Goal: Transaction & Acquisition: Purchase product/service

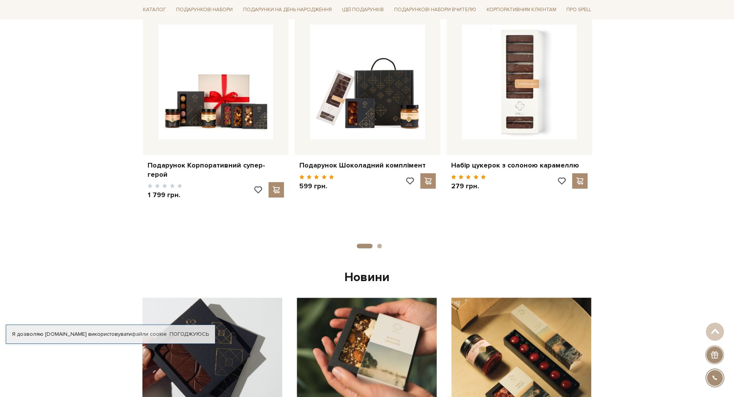
scroll to position [462, 0]
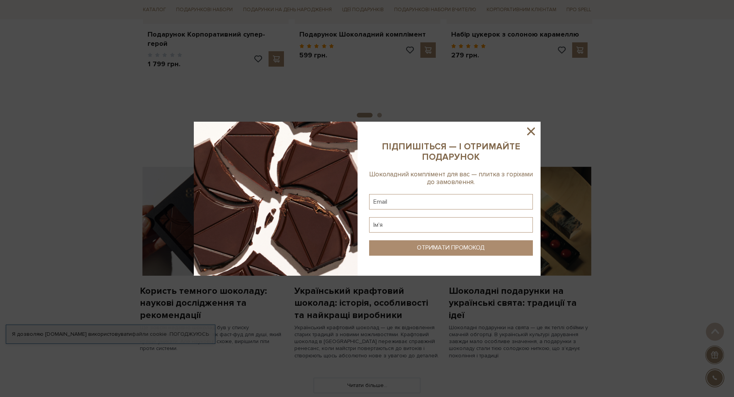
click at [530, 128] on icon at bounding box center [531, 131] width 13 height 13
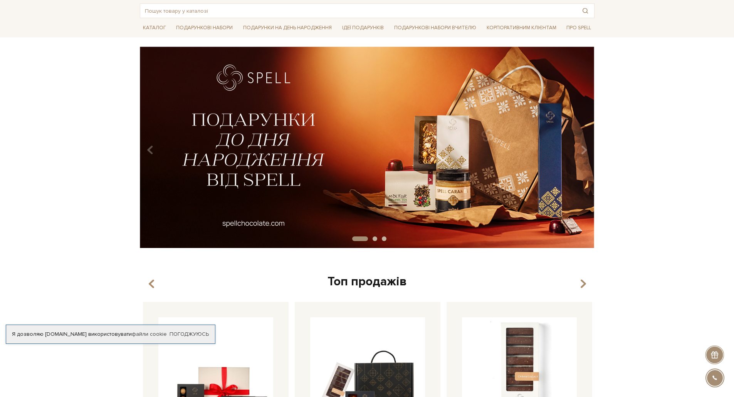
scroll to position [0, 0]
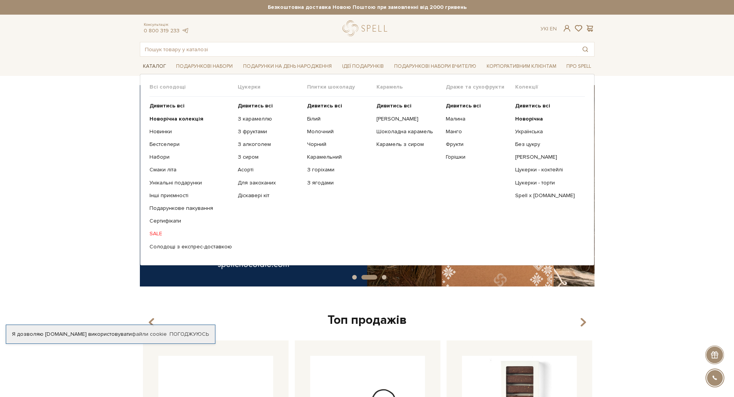
click at [160, 66] on link "Каталог" at bounding box center [154, 67] width 29 height 12
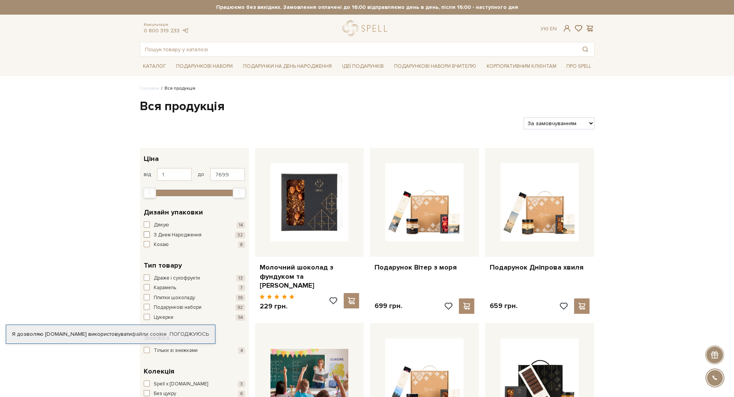
click at [147, 235] on span "button" at bounding box center [147, 235] width 6 height 6
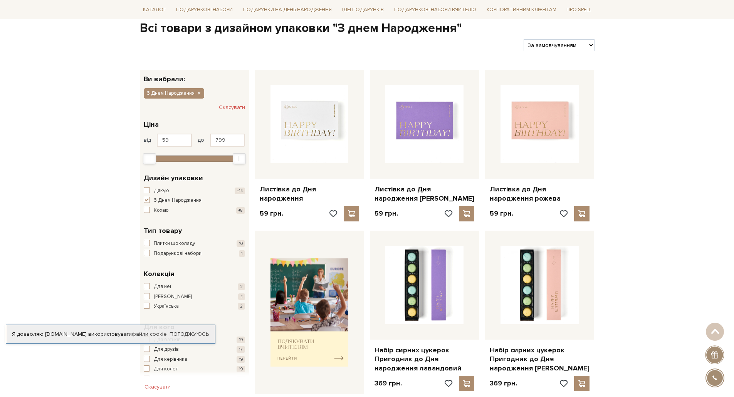
scroll to position [77, 0]
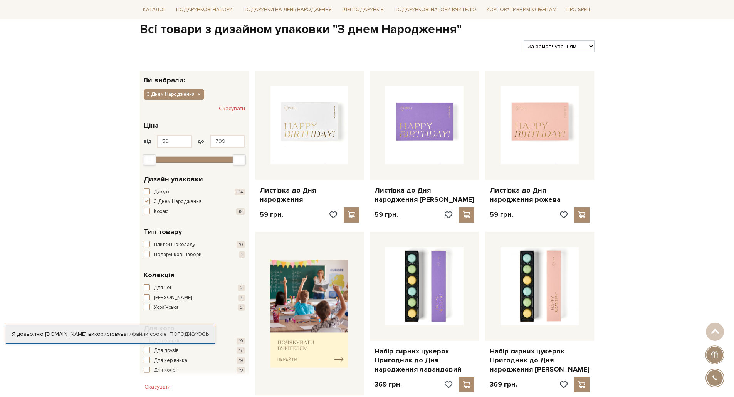
click at [146, 200] on span "button" at bounding box center [147, 201] width 6 height 6
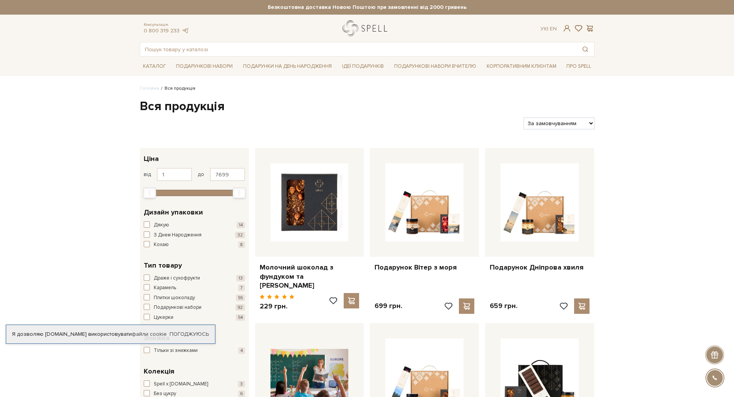
click at [354, 30] on link "logo" at bounding box center [367, 28] width 48 height 16
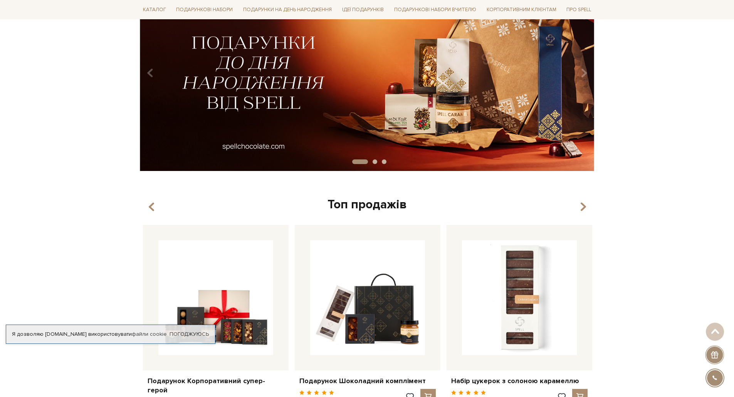
scroll to position [308, 0]
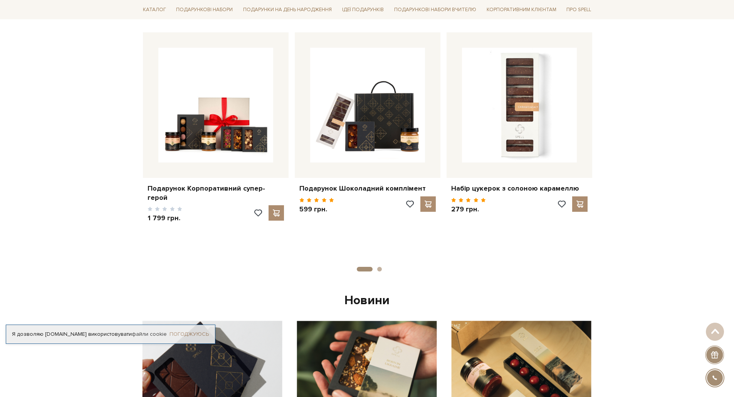
click at [191, 335] on link "Погоджуюсь" at bounding box center [189, 334] width 39 height 7
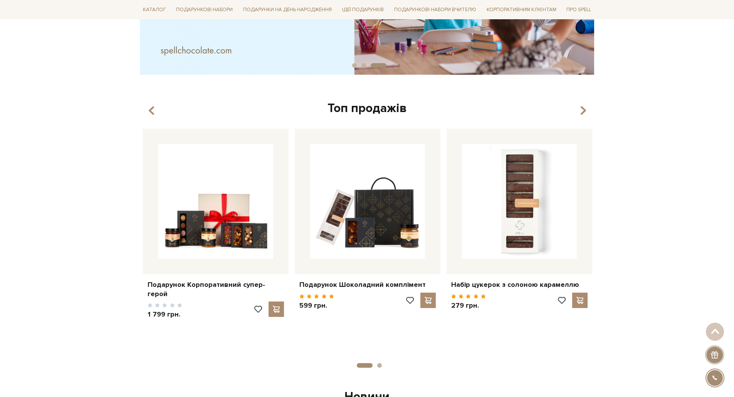
scroll to position [0, 0]
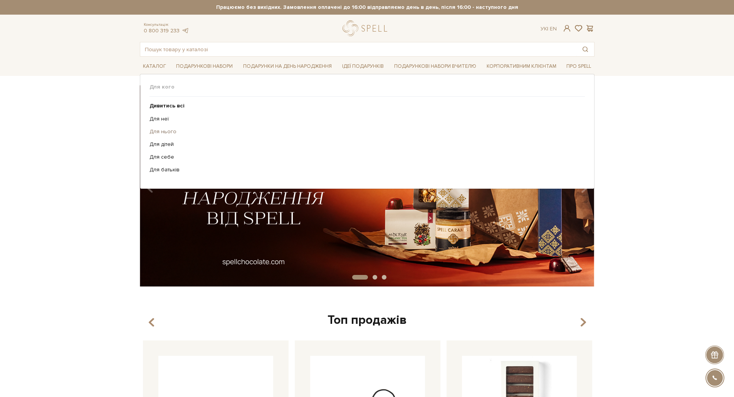
click at [170, 130] on link "Для нього" at bounding box center [365, 131] width 430 height 7
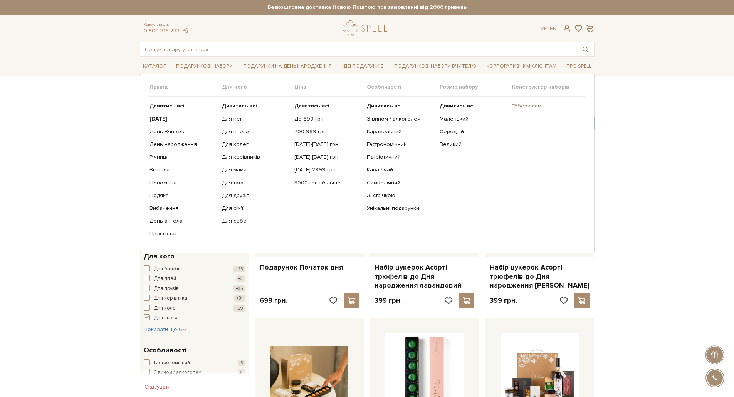
click at [530, 105] on link ""Збери сам"" at bounding box center [545, 106] width 67 height 7
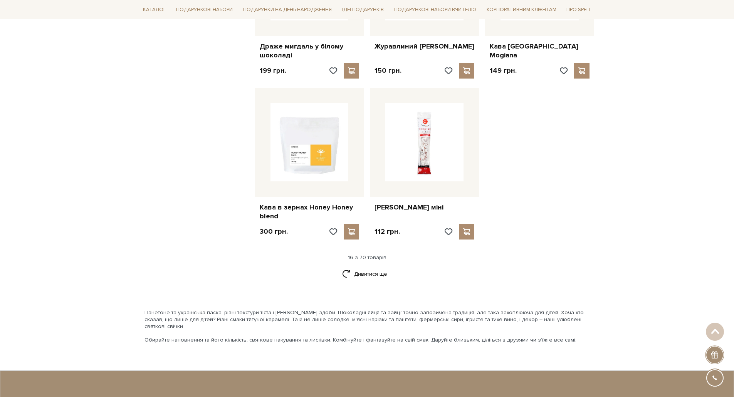
scroll to position [925, 0]
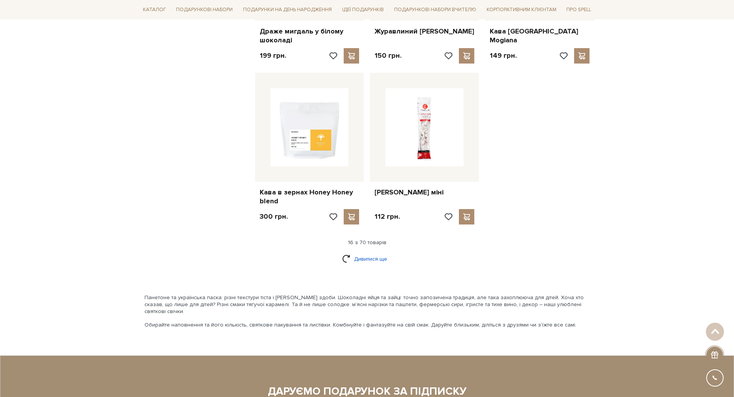
click at [360, 252] on link "Дивитися ще" at bounding box center [367, 258] width 50 height 13
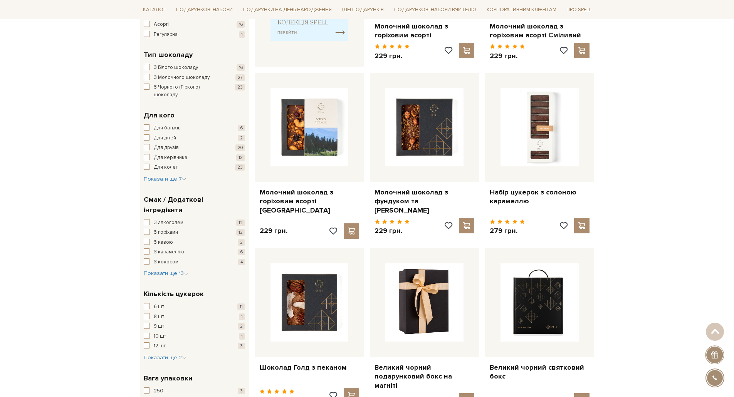
scroll to position [0, 0]
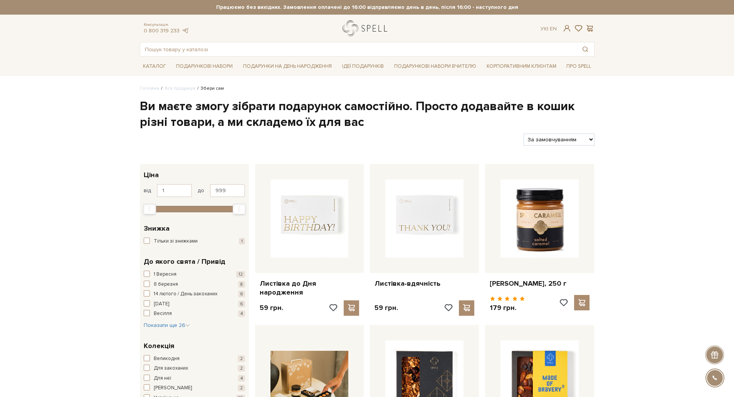
click at [352, 29] on link "logo" at bounding box center [367, 28] width 48 height 16
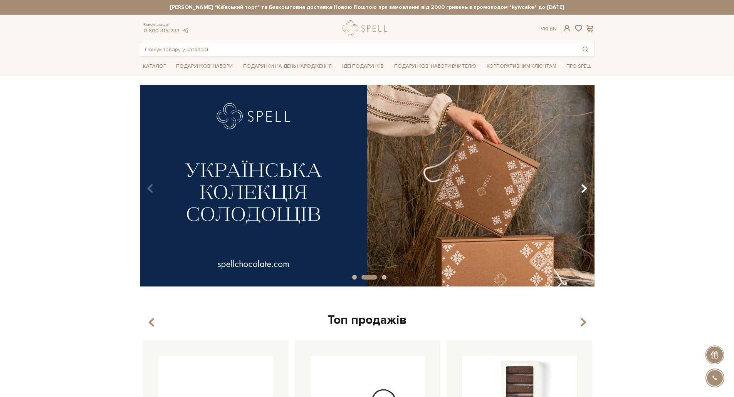
click at [584, 187] on icon "Carousel Navigation" at bounding box center [584, 188] width 7 height 13
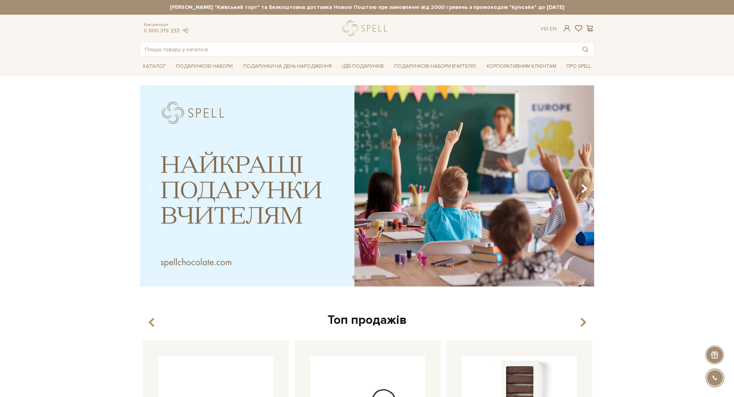
click at [584, 187] on icon "Carousel Navigation" at bounding box center [584, 188] width 7 height 13
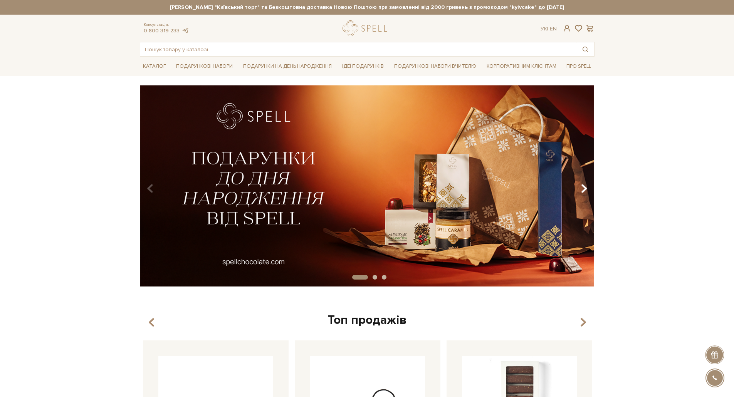
click at [584, 187] on icon "Carousel Navigation" at bounding box center [584, 188] width 7 height 13
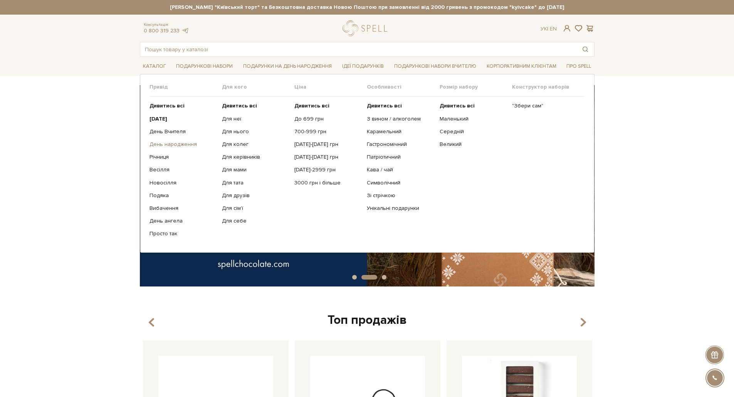
click at [178, 143] on link "День народження" at bounding box center [183, 144] width 67 height 7
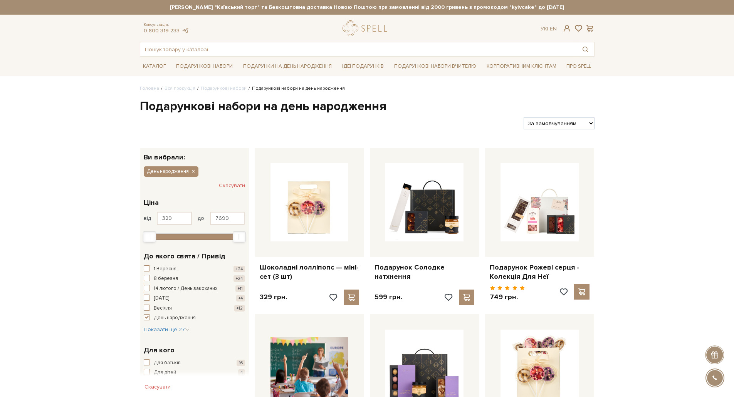
type input "eazyphotoshop17@gmail.com"
click at [288, 48] on input "text" at bounding box center [358, 49] width 436 height 14
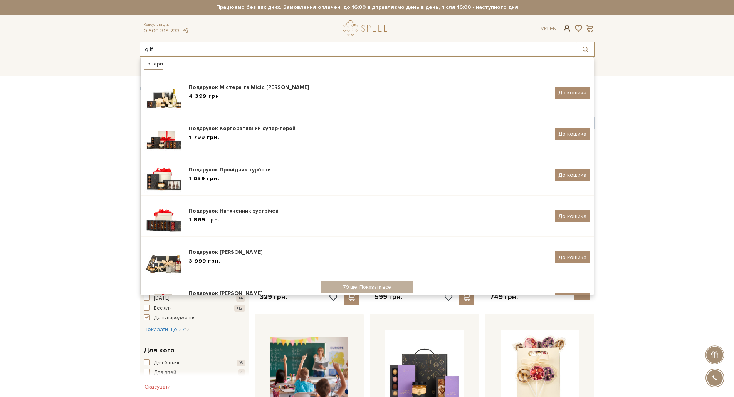
type input "gjlf"
click at [568, 29] on span at bounding box center [566, 28] width 9 height 8
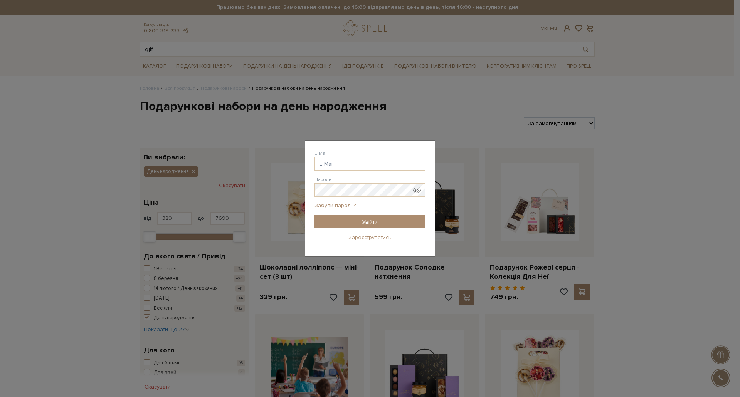
click at [363, 171] on form "E-Mail Пароль Забули пароль? Увійти" at bounding box center [369, 189] width 111 height 79
click at [363, 166] on input "E-Mail" at bounding box center [369, 163] width 111 height 13
type input "[EMAIL_ADDRESS][DOMAIN_NAME]"
click at [370, 219] on input "Увійти" at bounding box center [369, 221] width 111 height 13
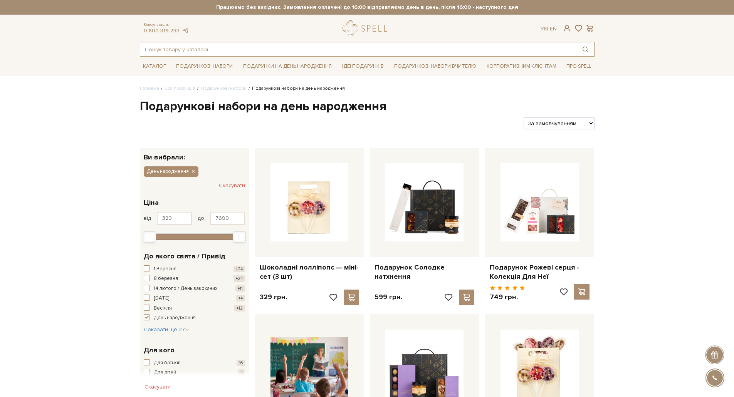
click at [294, 51] on input "text" at bounding box center [358, 49] width 436 height 14
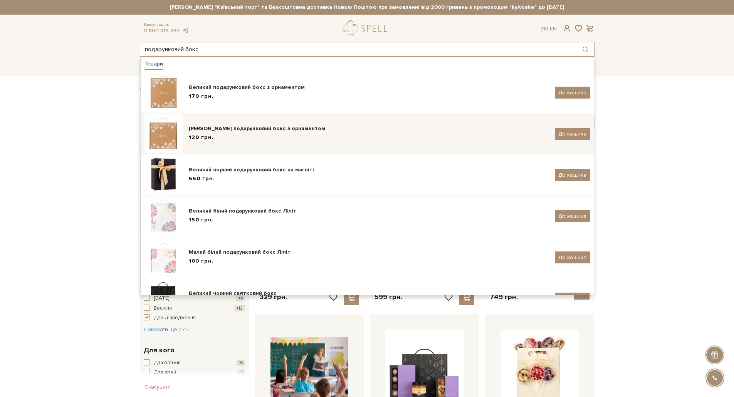
type input "подарунковий бокс"
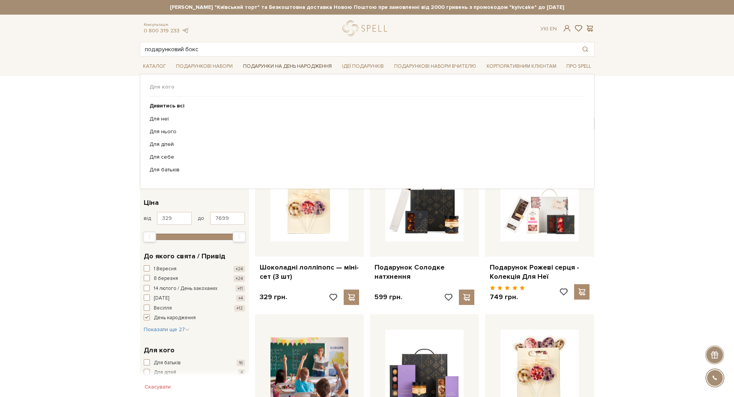
click at [256, 61] on link "Подарунки на День народження" at bounding box center [287, 67] width 95 height 12
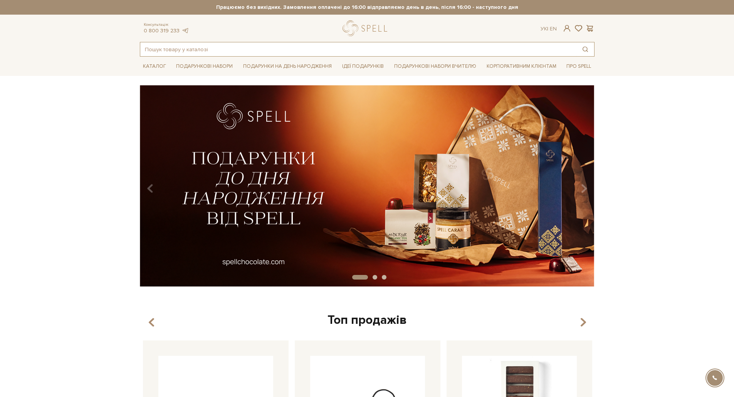
click at [272, 50] on input "text" at bounding box center [358, 49] width 436 height 14
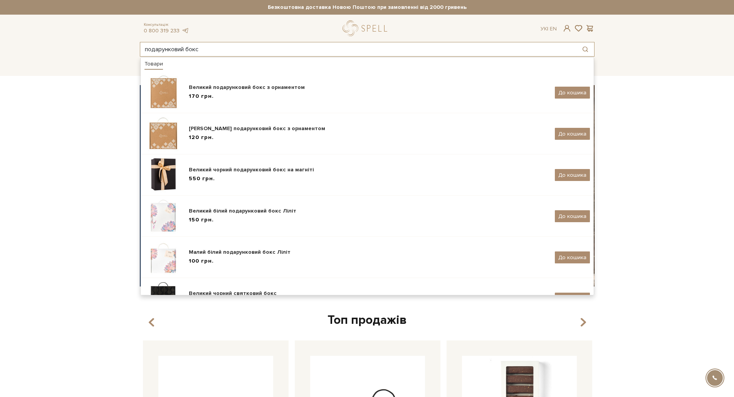
type input "подарунковий бокс"
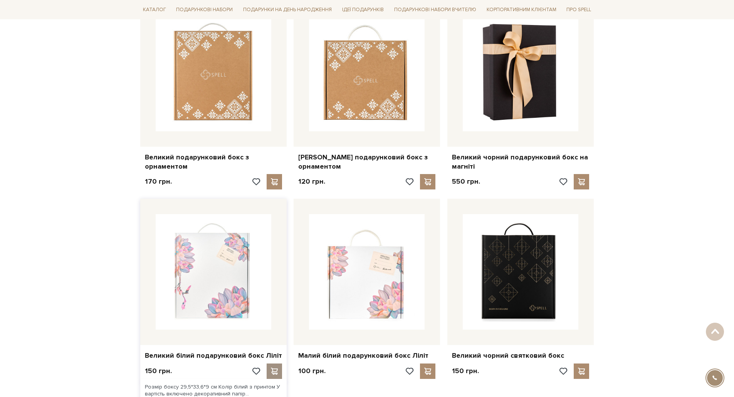
scroll to position [77, 0]
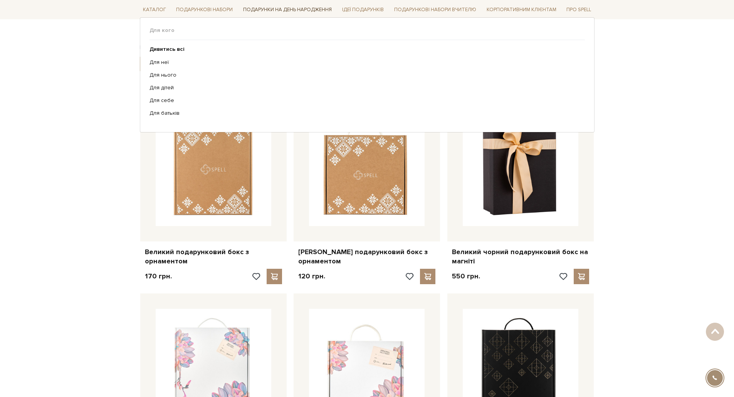
click at [275, 10] on link "Подарунки на День народження" at bounding box center [287, 10] width 95 height 12
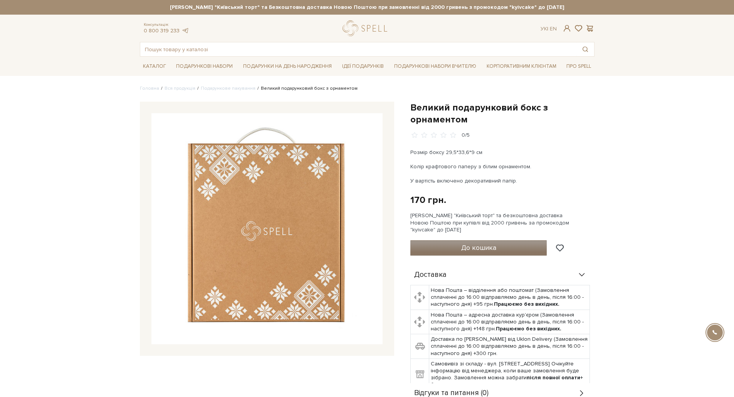
click at [478, 246] on span "До кошика" at bounding box center [478, 248] width 35 height 8
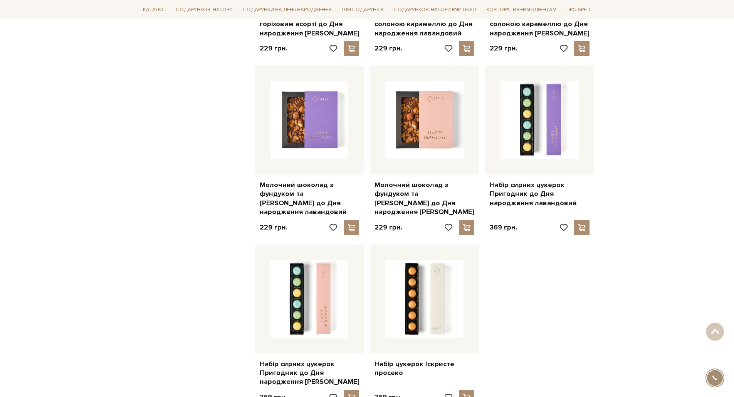
scroll to position [886, 0]
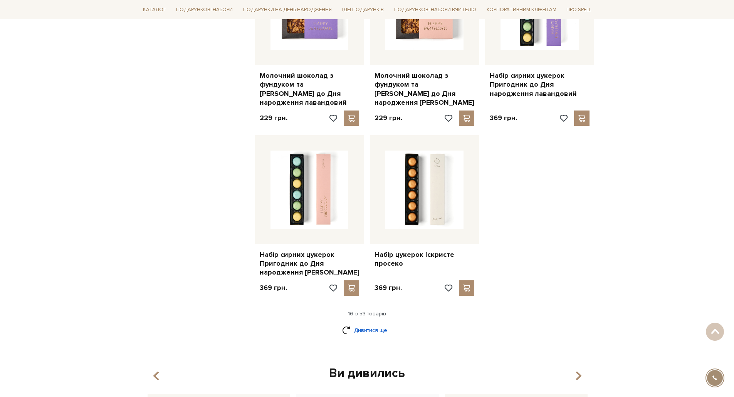
click at [357, 324] on link "Дивитися ще" at bounding box center [367, 330] width 50 height 13
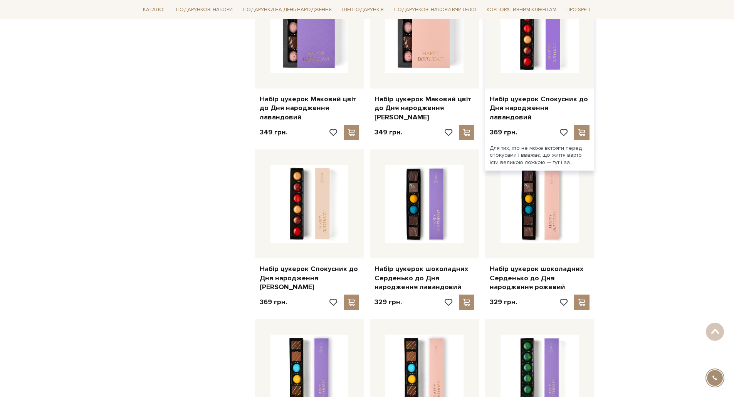
scroll to position [1310, 0]
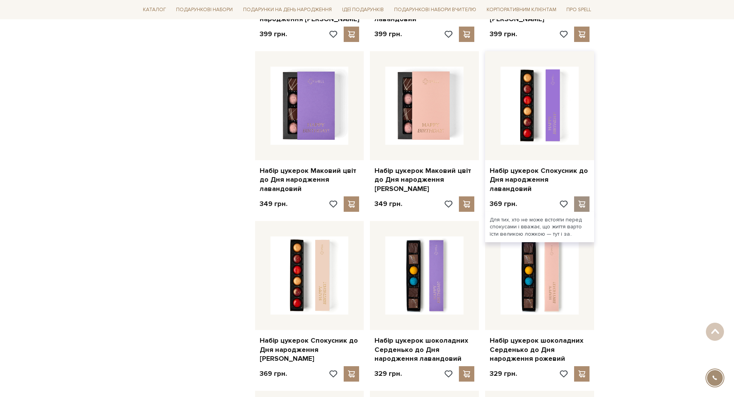
click at [583, 201] on span at bounding box center [582, 204] width 10 height 7
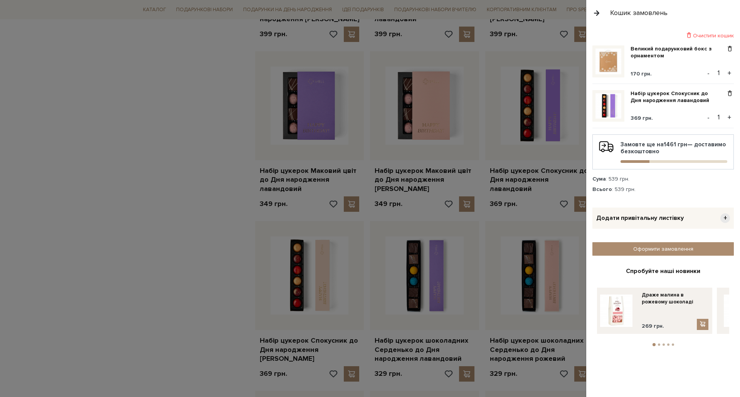
click at [214, 175] on div at bounding box center [370, 198] width 740 height 397
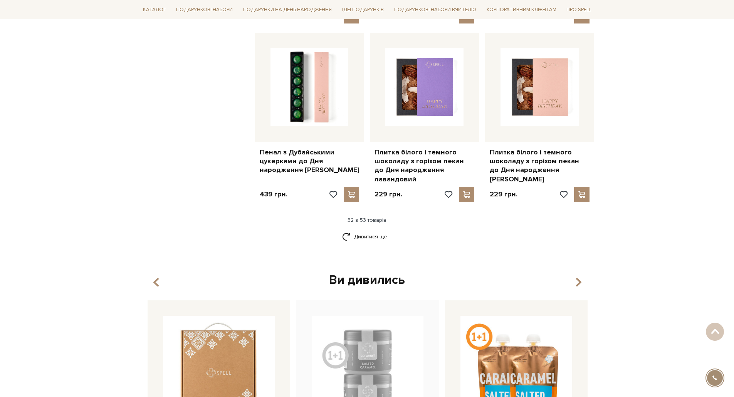
scroll to position [1927, 0]
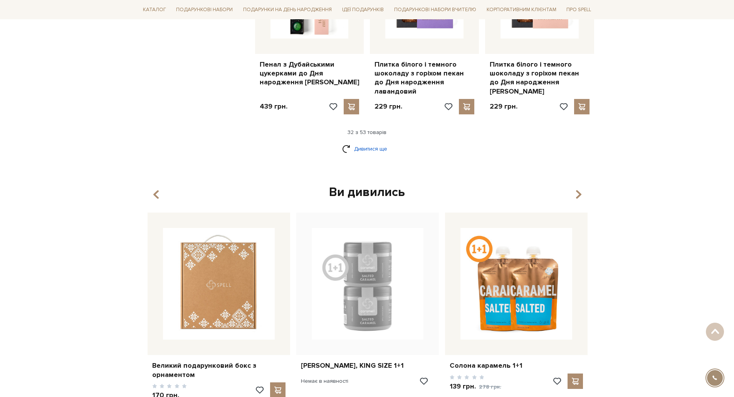
click at [362, 142] on link "Дивитися ще" at bounding box center [367, 148] width 50 height 13
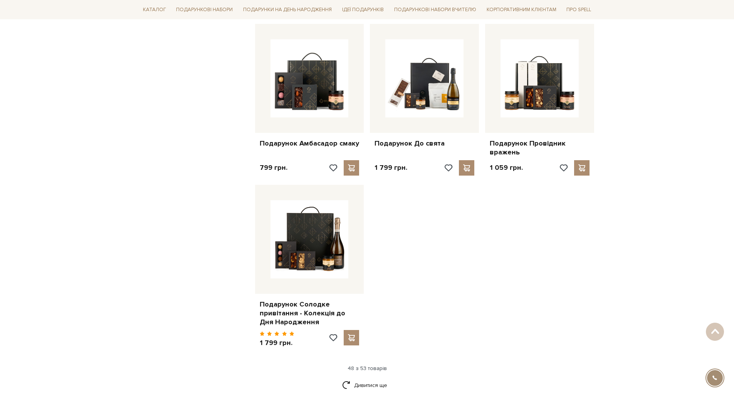
scroll to position [2852, 0]
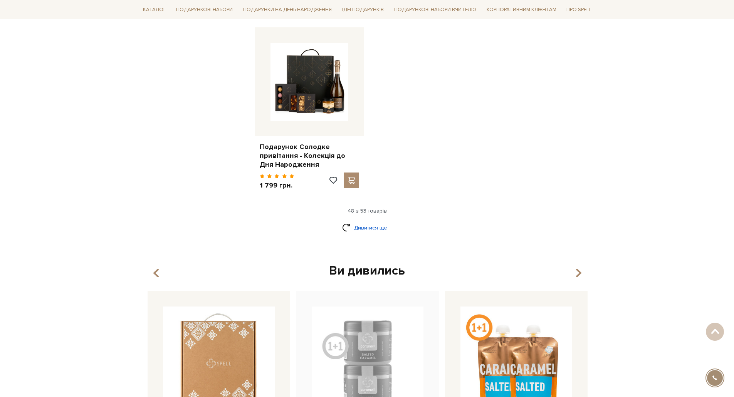
click at [363, 221] on link "Дивитися ще" at bounding box center [367, 227] width 50 height 13
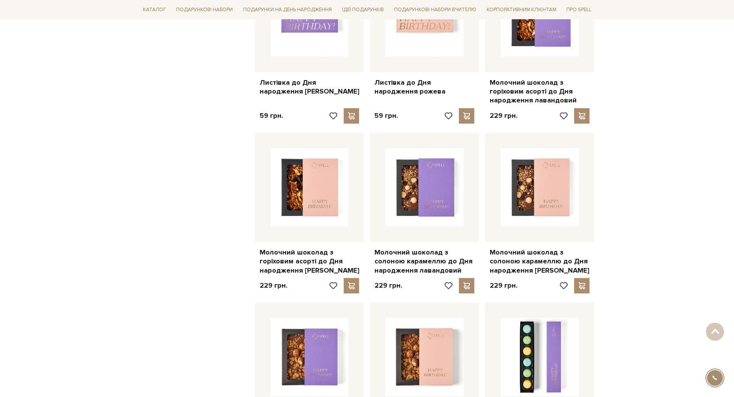
scroll to position [655, 0]
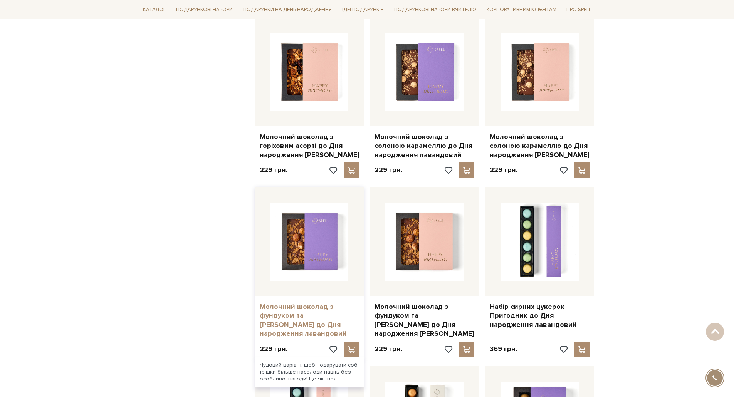
click at [296, 307] on link "Молочний шоколад з фундуком та солоною карамеллю до Дня народження лавандовий" at bounding box center [310, 321] width 100 height 36
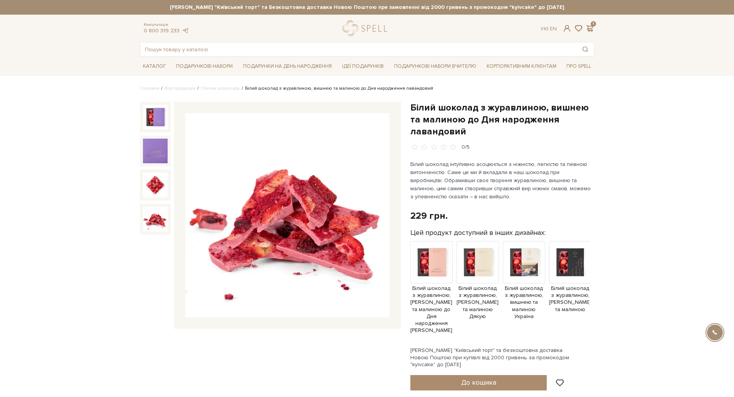
click at [155, 221] on img at bounding box center [155, 219] width 25 height 25
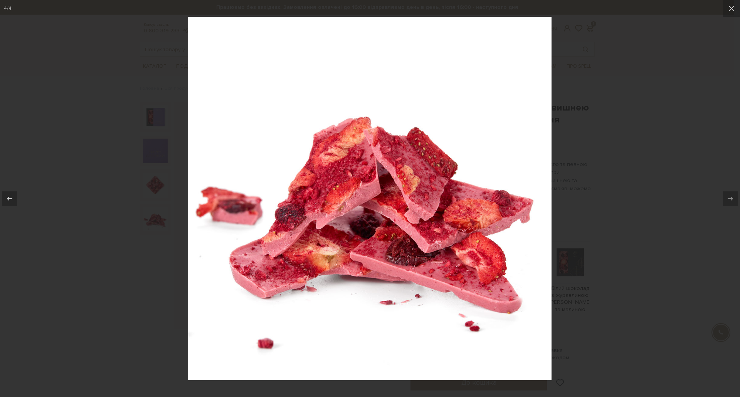
click at [130, 274] on div at bounding box center [370, 198] width 740 height 397
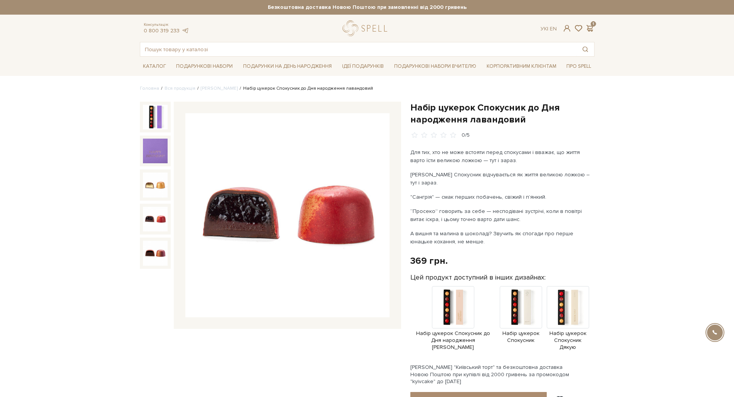
click at [141, 219] on div at bounding box center [155, 219] width 31 height 31
click at [590, 30] on span at bounding box center [589, 28] width 9 height 8
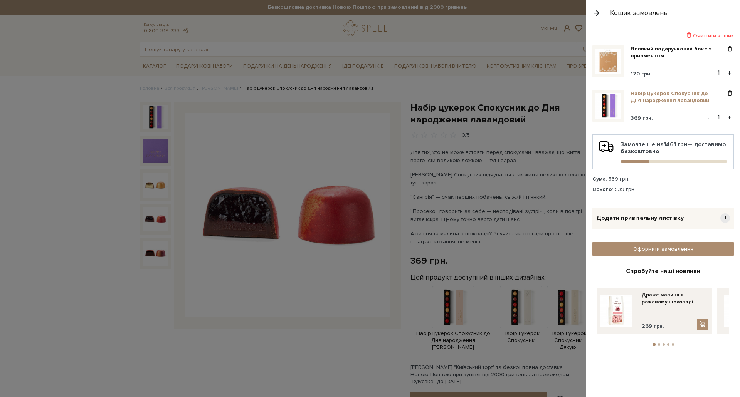
click at [649, 98] on link "Набір цукерок Спокусник до Дня народження лавандовий" at bounding box center [678, 97] width 95 height 14
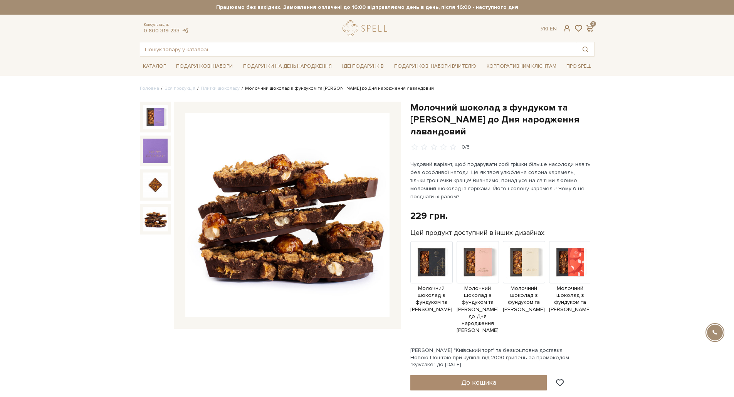
click at [156, 219] on img at bounding box center [155, 219] width 25 height 25
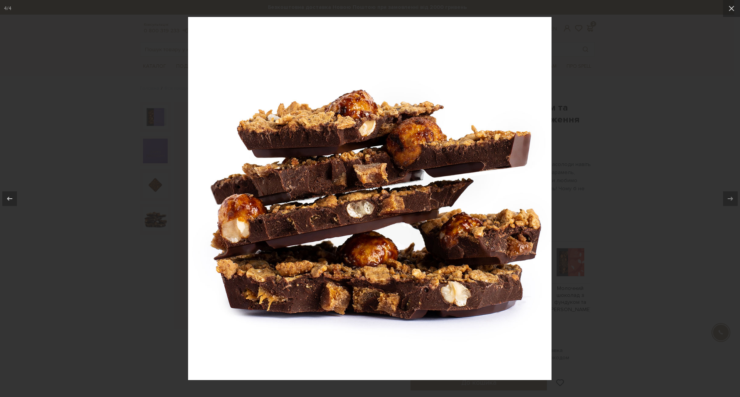
click at [142, 263] on div at bounding box center [370, 198] width 740 height 397
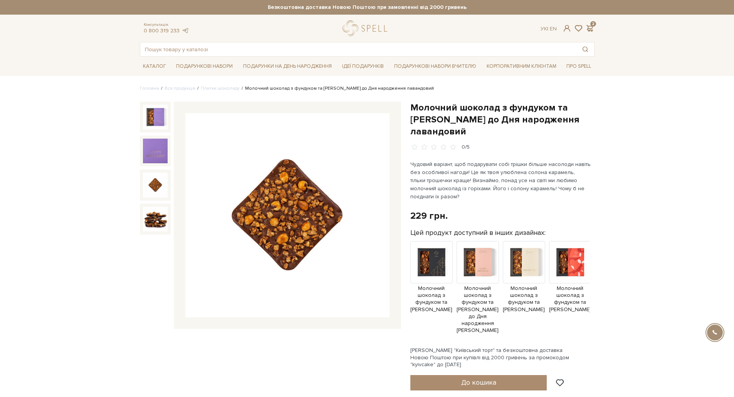
click at [154, 177] on img at bounding box center [155, 185] width 25 height 25
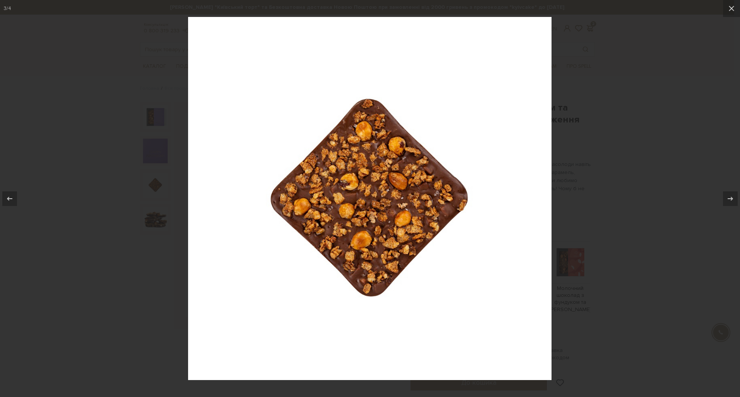
click at [135, 255] on div at bounding box center [370, 198] width 740 height 397
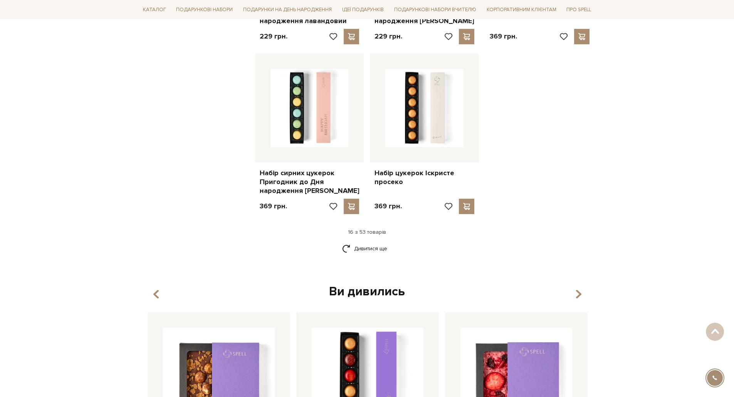
scroll to position [1002, 0]
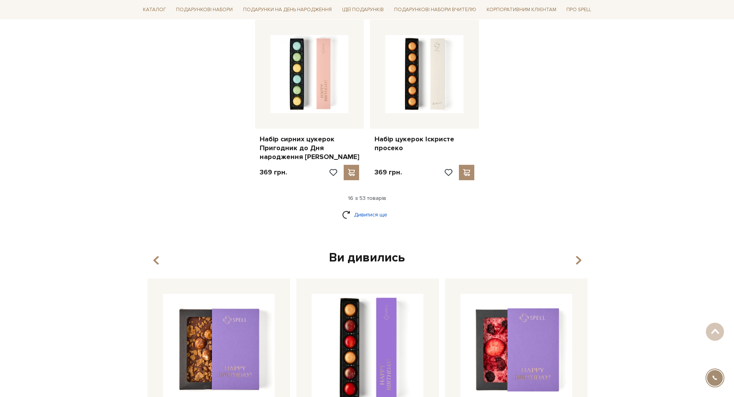
click at [376, 210] on link "Дивитися ще" at bounding box center [367, 214] width 50 height 13
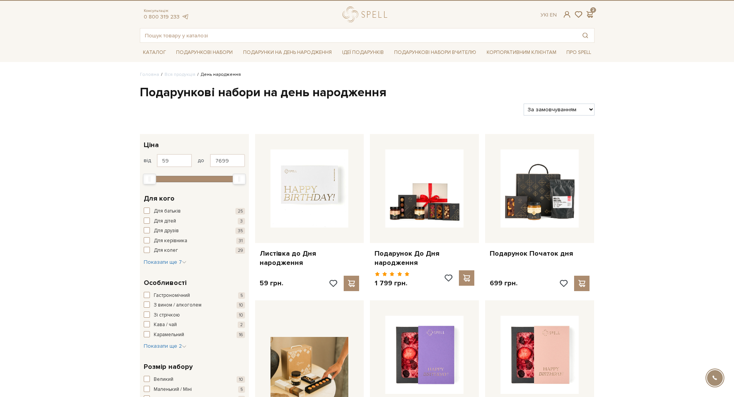
scroll to position [0, 0]
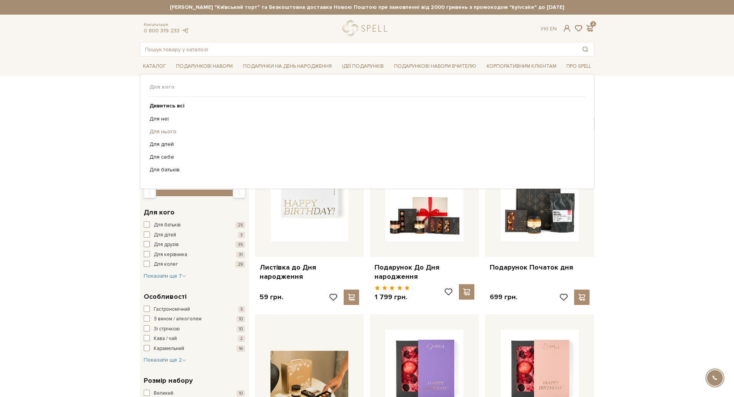
click at [161, 135] on link "Для нього" at bounding box center [365, 131] width 430 height 7
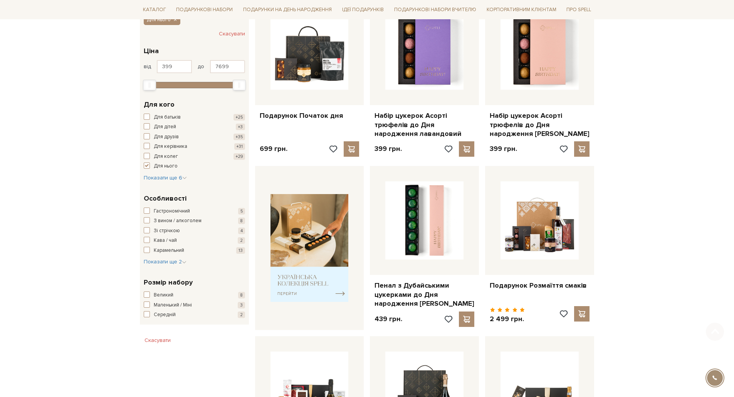
scroll to position [154, 0]
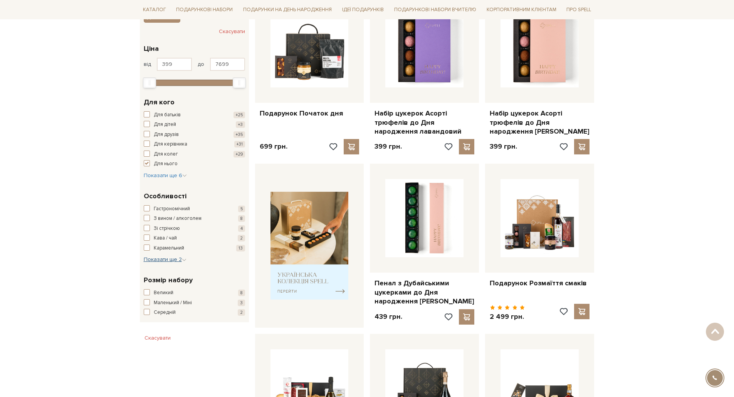
click at [162, 260] on span "Показати ще 2" at bounding box center [165, 259] width 43 height 7
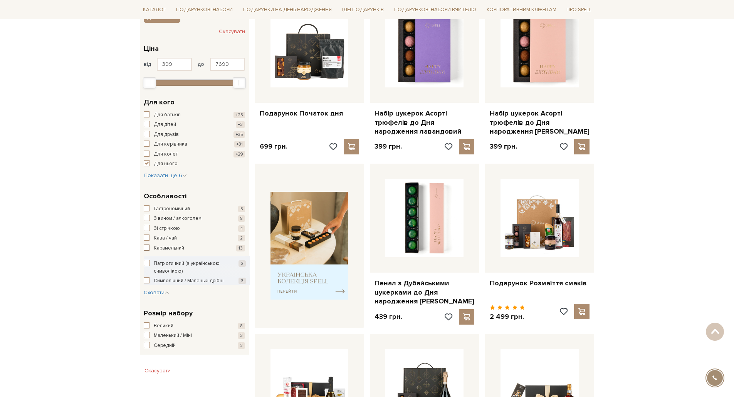
click at [145, 249] on span "button" at bounding box center [147, 248] width 6 height 6
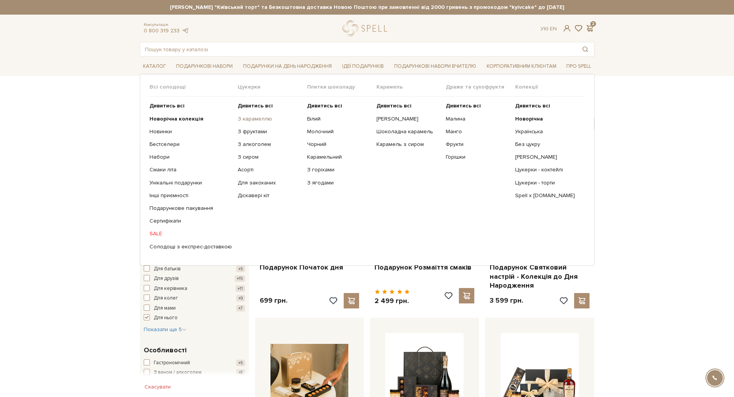
click at [250, 119] on link "З карамеллю" at bounding box center [270, 119] width 64 height 7
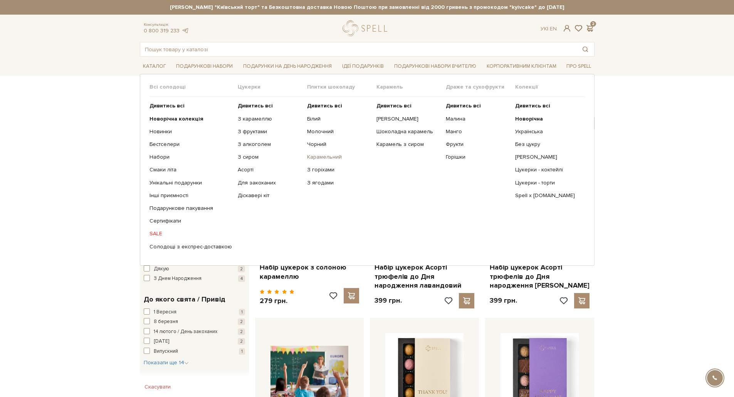
click at [318, 158] on link "Карамельний" at bounding box center [339, 157] width 64 height 7
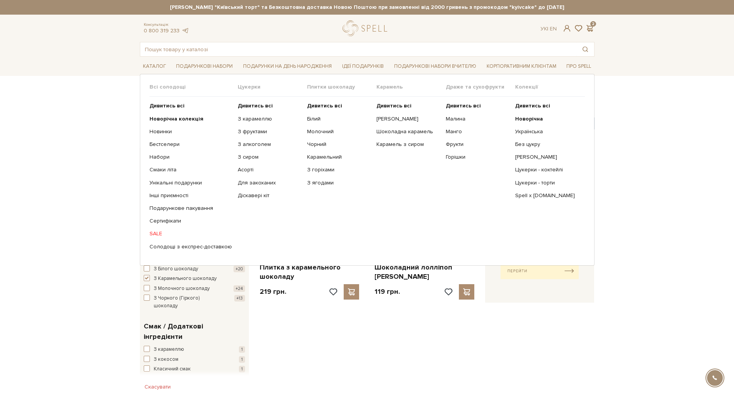
click at [154, 233] on link "SALE" at bounding box center [191, 233] width 82 height 7
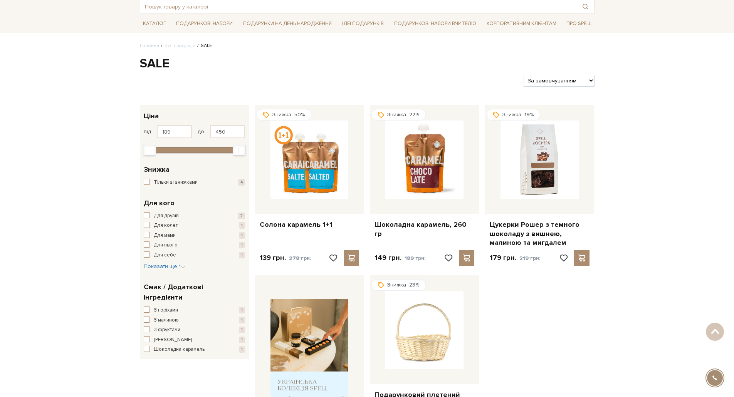
scroll to position [39, 0]
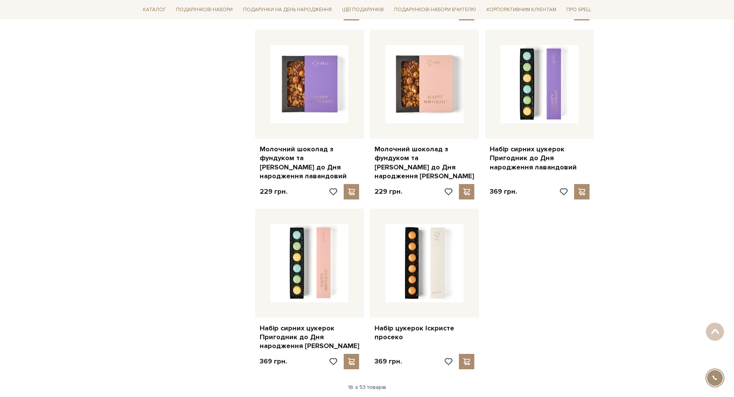
scroll to position [886, 0]
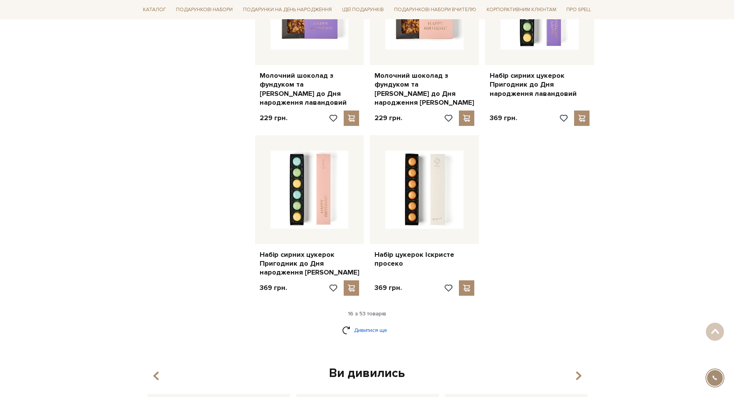
click at [356, 324] on link "Дивитися ще" at bounding box center [367, 330] width 50 height 13
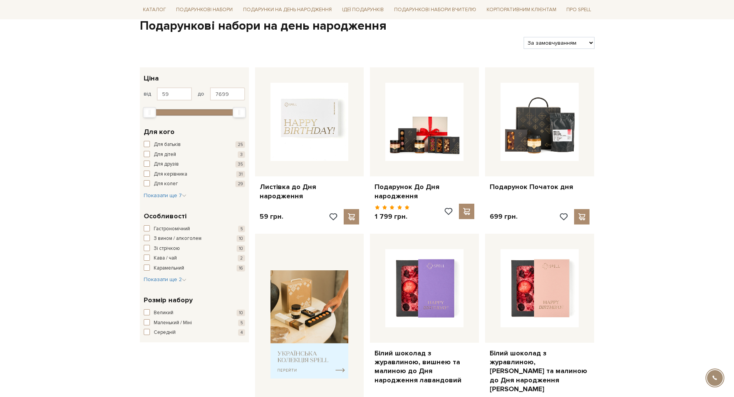
scroll to position [116, 0]
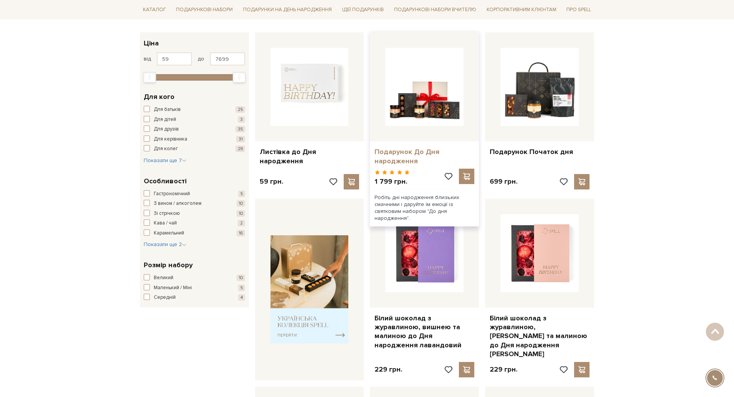
click at [385, 155] on link "Подарунок До Дня народження" at bounding box center [425, 157] width 100 height 18
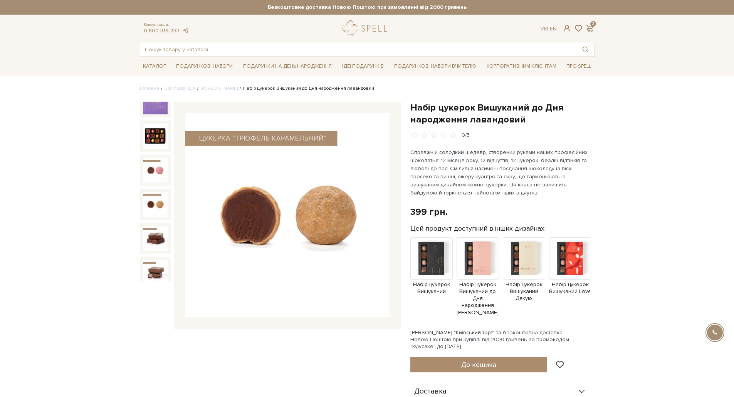
scroll to position [49, 0]
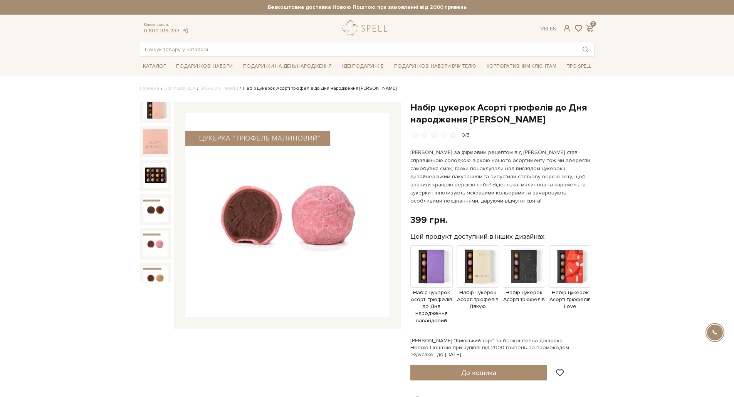
scroll to position [17, 0]
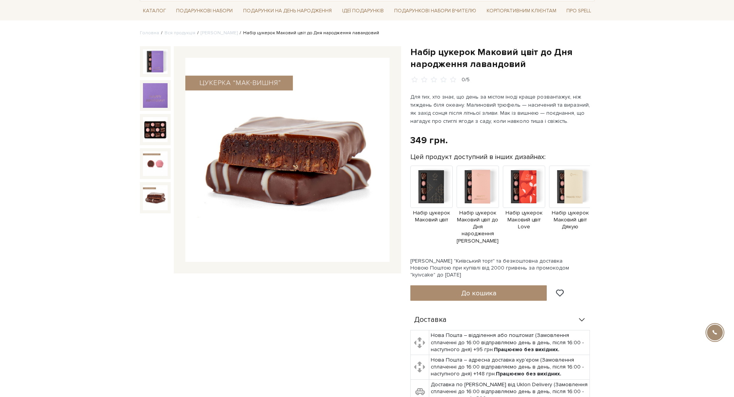
scroll to position [39, 0]
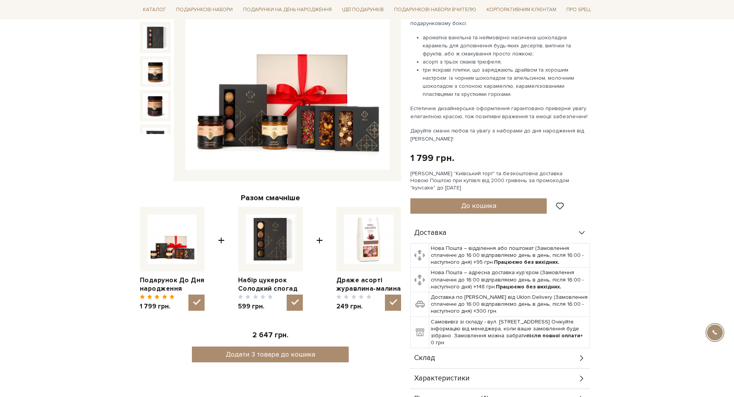
scroll to position [154, 0]
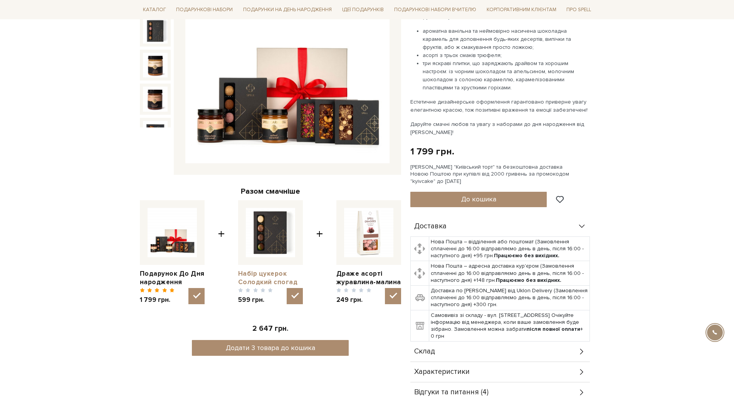
click at [259, 277] on link "Набір цукерок Солодкий спогад" at bounding box center [270, 278] width 65 height 17
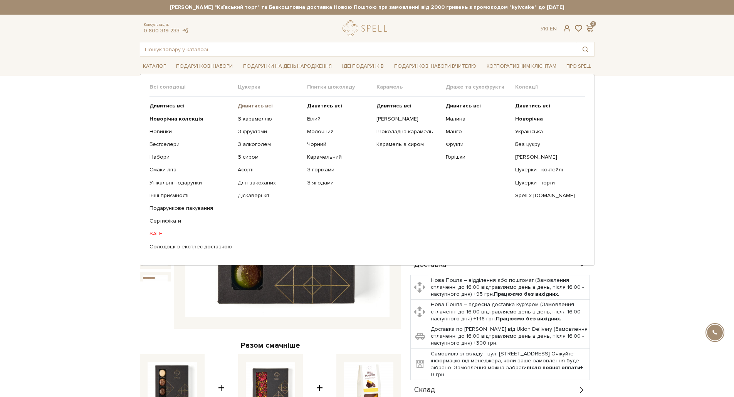
click at [246, 105] on b "Дивитись всі" at bounding box center [255, 106] width 35 height 7
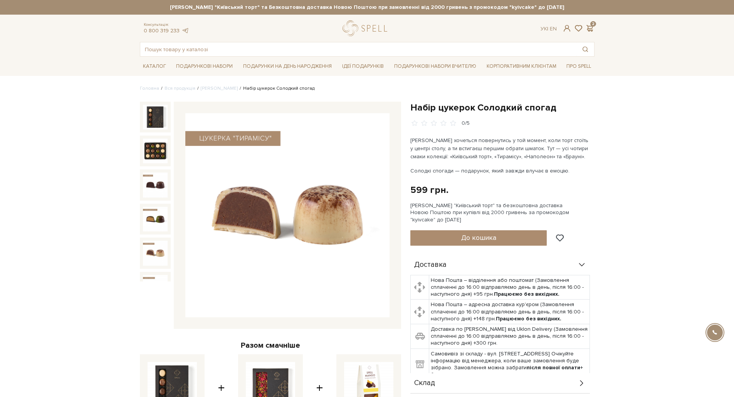
scroll to position [17, 0]
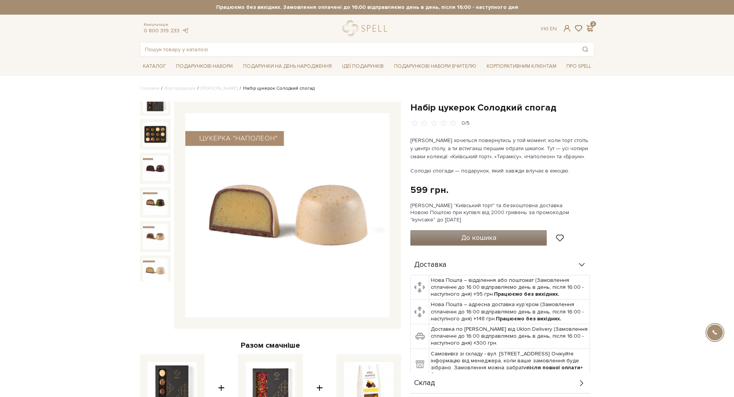
click at [475, 235] on span "До кошика" at bounding box center [478, 238] width 35 height 8
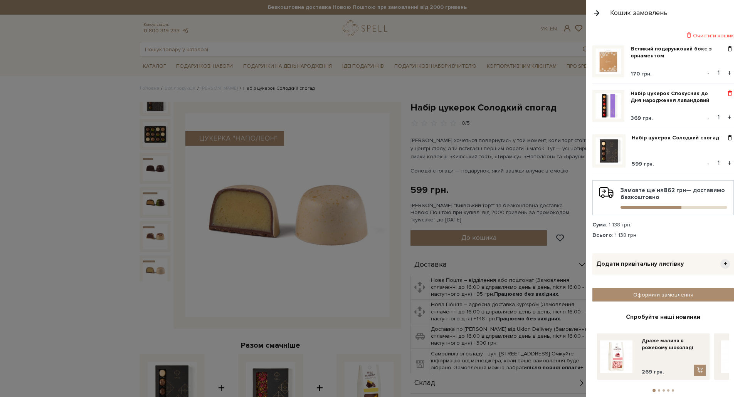
click at [726, 91] on span at bounding box center [730, 93] width 8 height 7
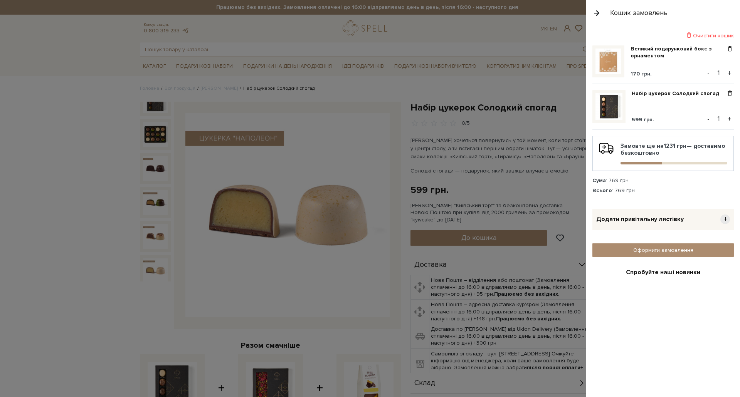
click at [573, 121] on div at bounding box center [370, 198] width 740 height 397
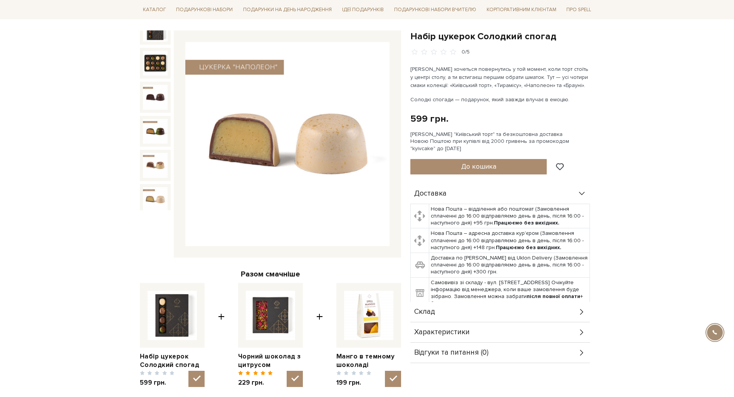
scroll to position [0, 0]
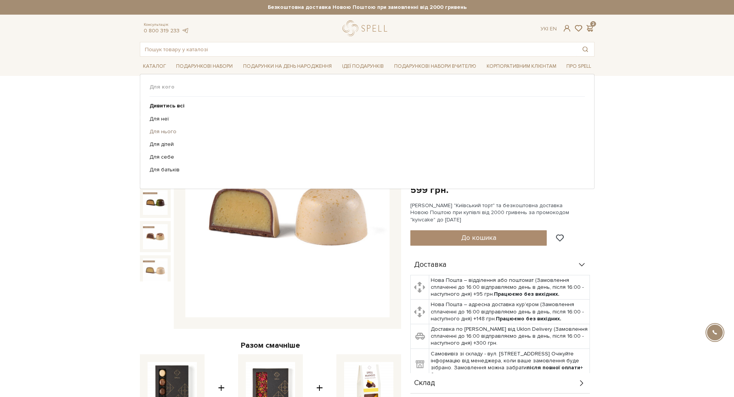
click at [166, 131] on link "Для нього" at bounding box center [365, 131] width 430 height 7
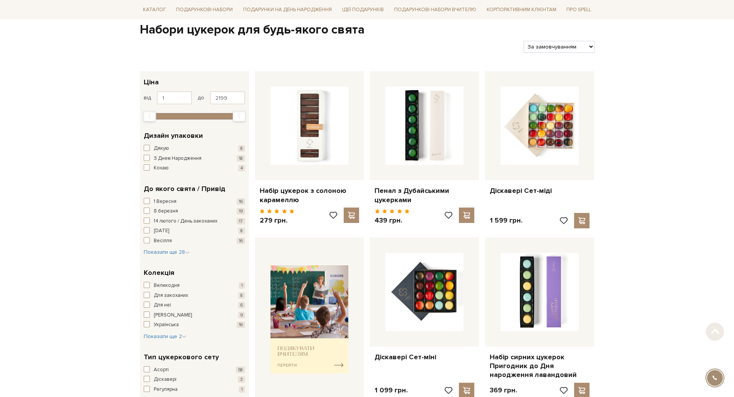
scroll to position [77, 0]
click at [582, 45] on select "За замовчуванням За Ціною (зростання) За Ціною (зменшення) Новинки За популярні…" at bounding box center [559, 46] width 71 height 12
select select "[URL][DOMAIN_NAME]"
click at [524, 40] on select "За замовчуванням За Ціною (зростання) За Ціною (зменшення) Новинки За популярні…" at bounding box center [559, 46] width 71 height 12
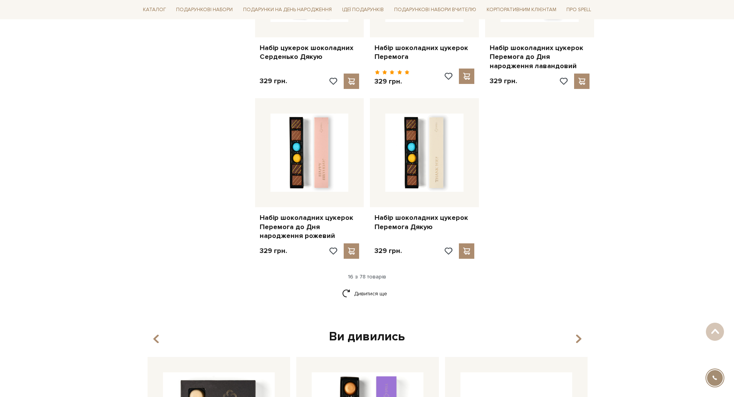
scroll to position [886, 0]
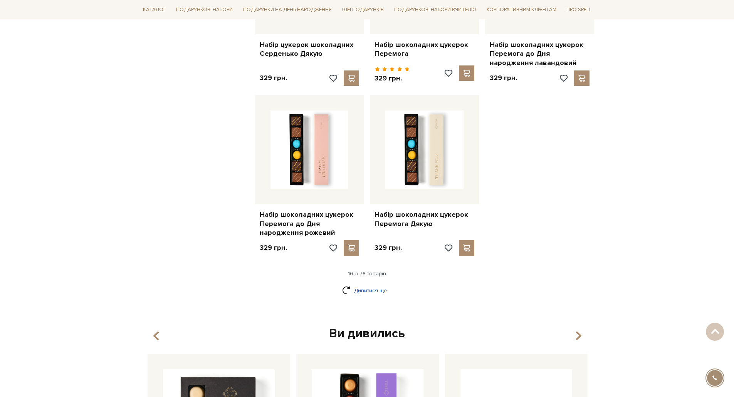
click at [352, 287] on link "Дивитися ще" at bounding box center [367, 290] width 50 height 13
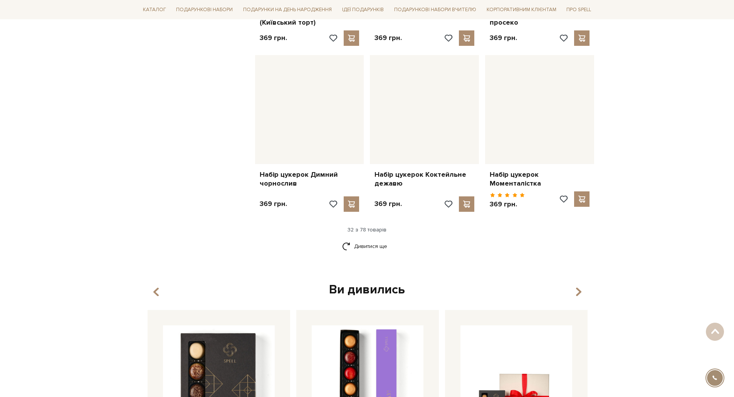
scroll to position [1773, 0]
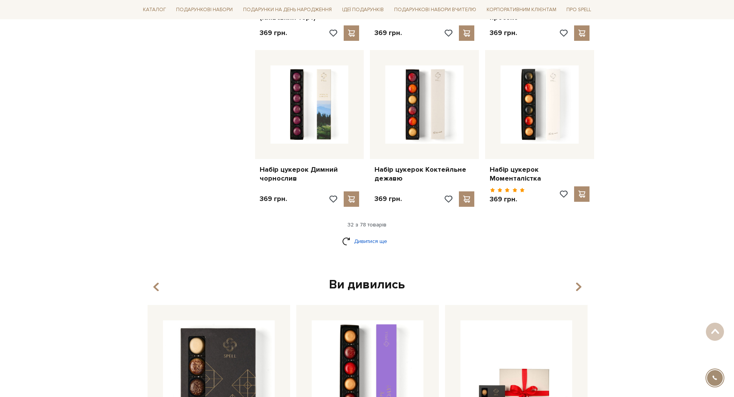
click at [372, 235] on link "Дивитися ще" at bounding box center [367, 241] width 50 height 13
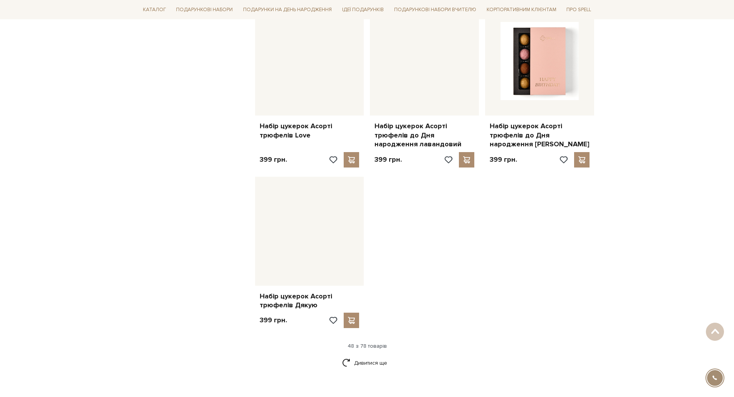
scroll to position [2698, 0]
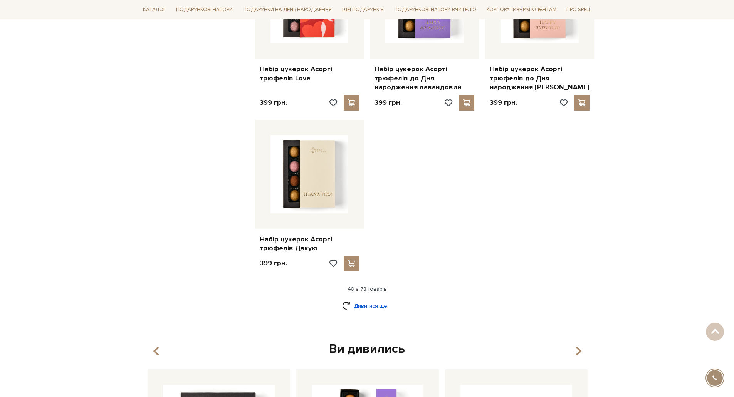
click at [367, 299] on link "Дивитися ще" at bounding box center [367, 305] width 50 height 13
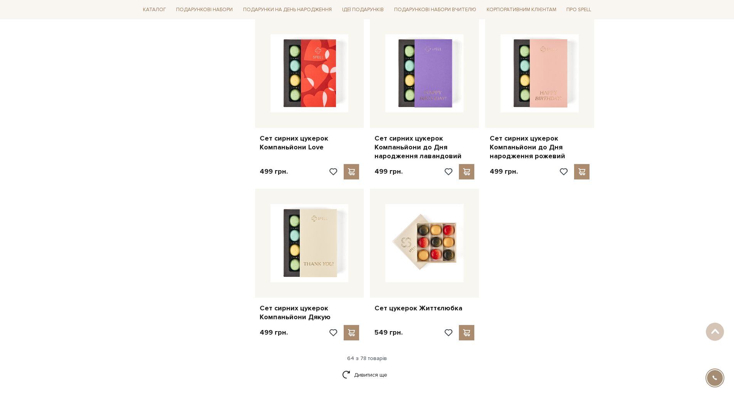
scroll to position [3469, 0]
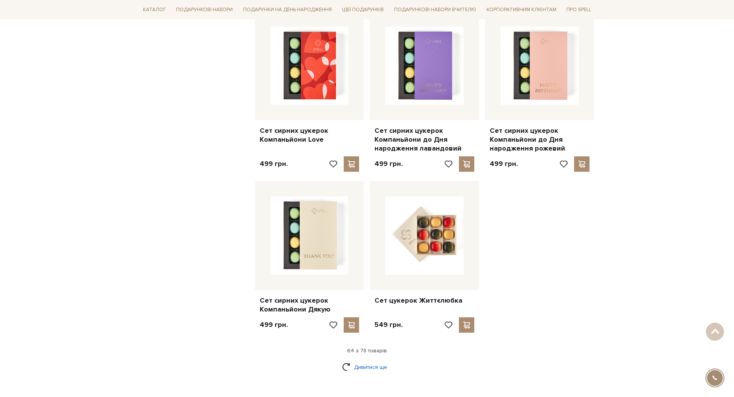
click at [362, 361] on link "Дивитися ще" at bounding box center [367, 367] width 50 height 13
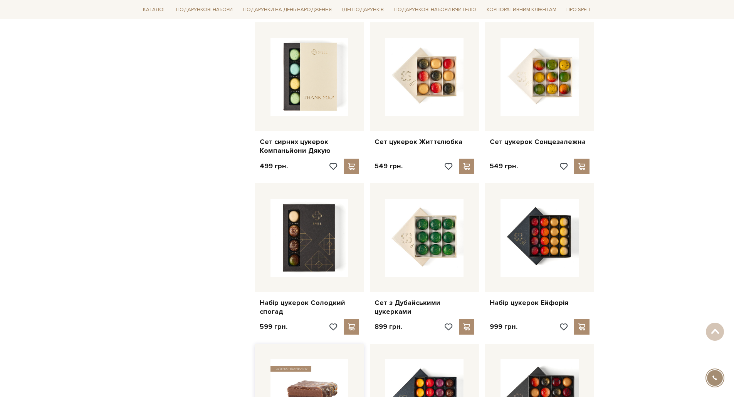
scroll to position [3700, 0]
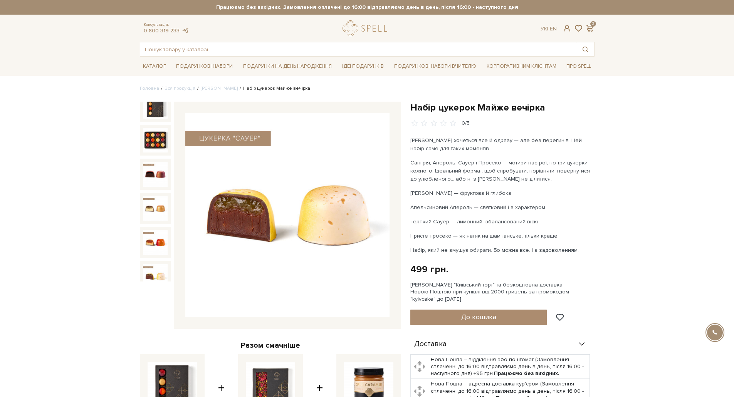
scroll to position [17, 0]
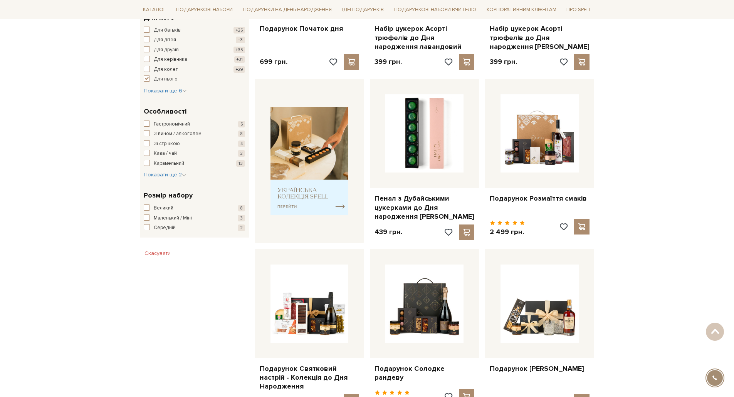
scroll to position [347, 0]
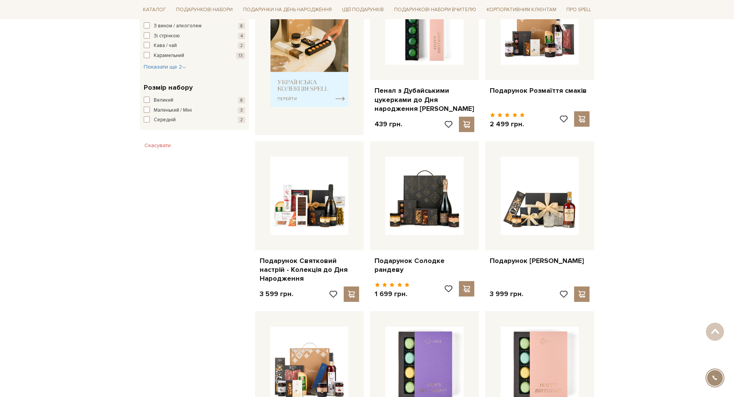
drag, startPoint x: 401, startPoint y: 262, endPoint x: 660, endPoint y: 235, distance: 260.8
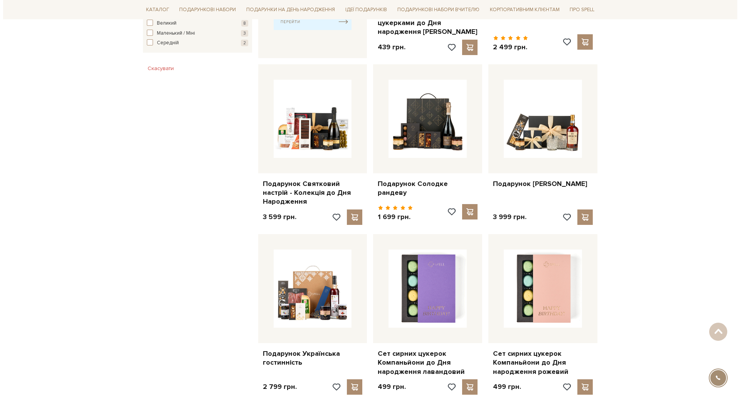
scroll to position [0, 0]
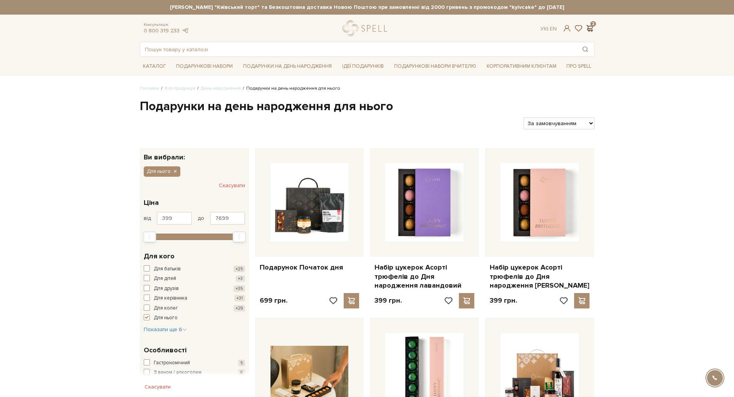
click at [592, 26] on span at bounding box center [589, 28] width 9 height 8
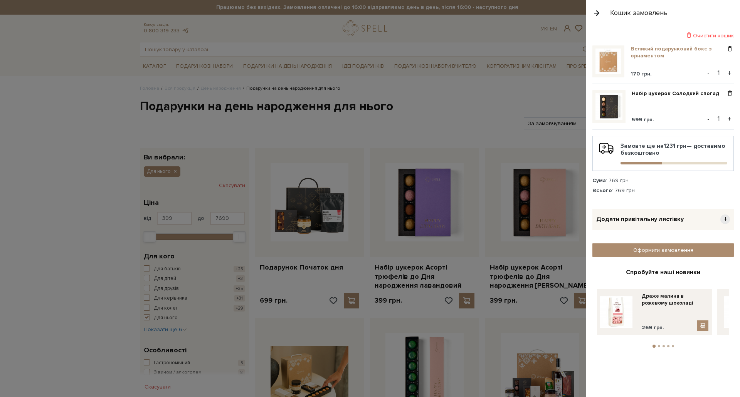
click at [639, 55] on link "Великий подарунковий бокс з орнаментом" at bounding box center [678, 52] width 95 height 14
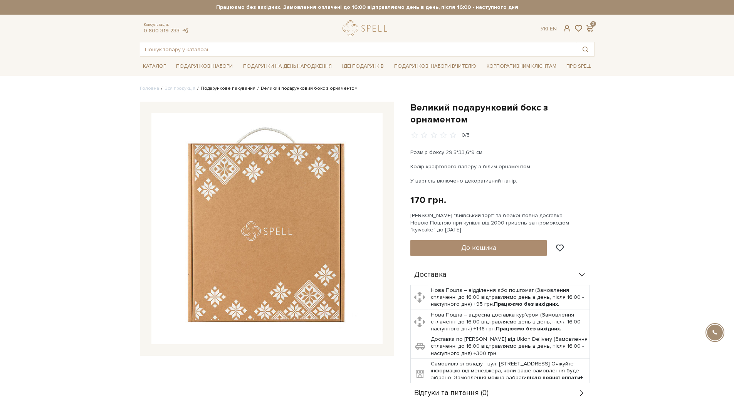
click at [229, 88] on link "Подарункове пакування" at bounding box center [228, 89] width 55 height 6
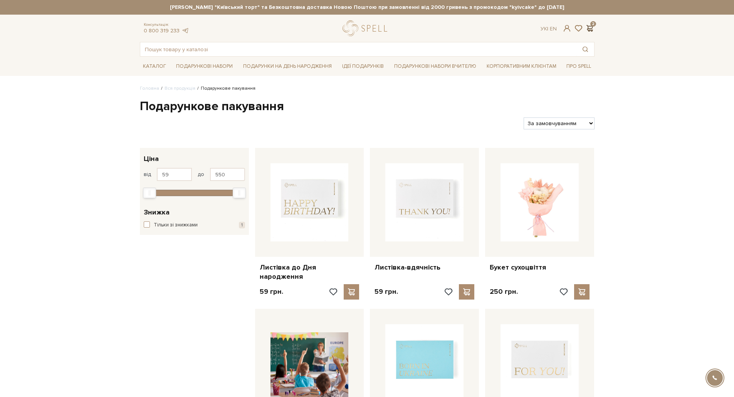
click at [590, 29] on span at bounding box center [589, 28] width 9 height 8
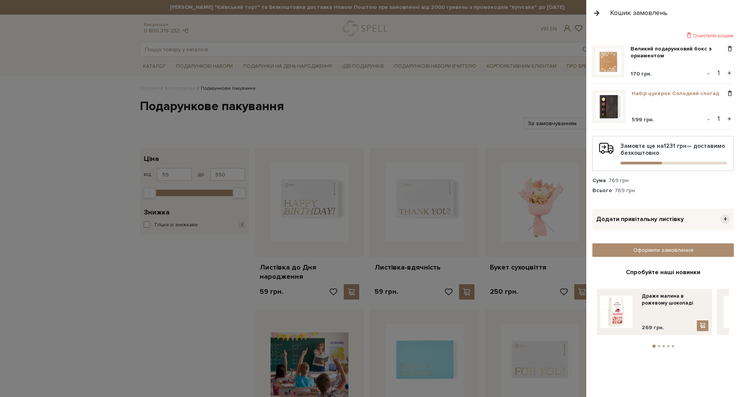
click at [646, 92] on link "Набір цукерок Солодкий спогад" at bounding box center [678, 93] width 93 height 7
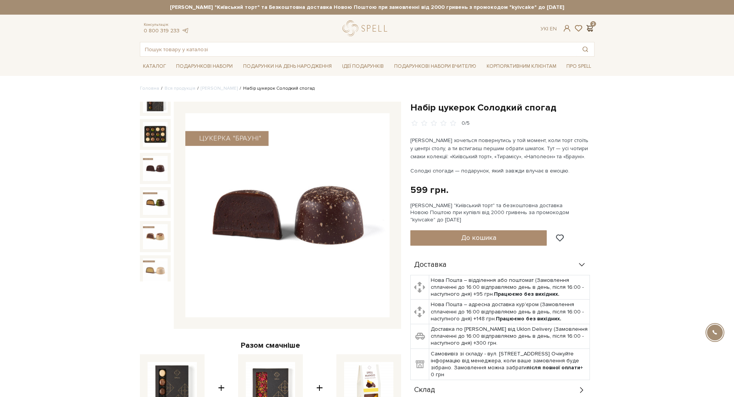
click at [593, 28] on span at bounding box center [589, 28] width 9 height 8
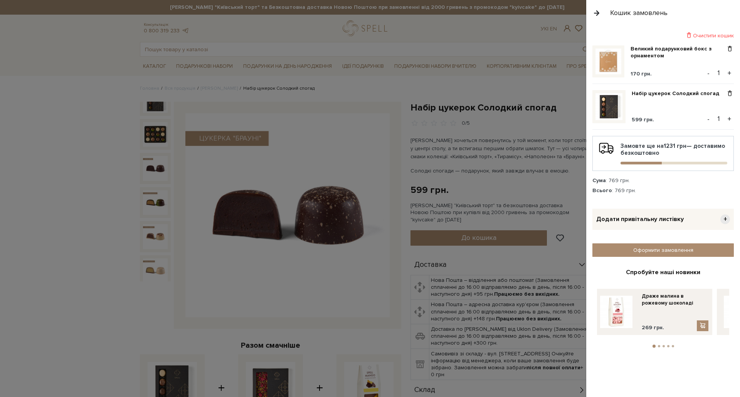
click at [356, 91] on div at bounding box center [370, 198] width 740 height 397
